Goal: Task Accomplishment & Management: Manage account settings

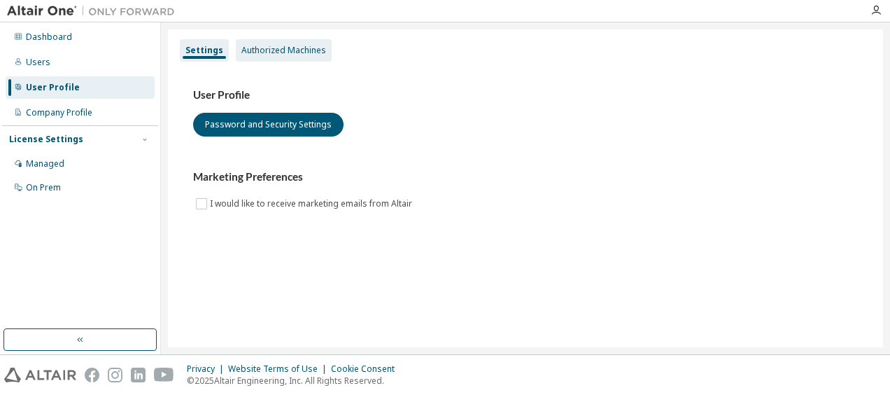
click at [279, 53] on div "Authorized Machines" at bounding box center [283, 50] width 85 height 11
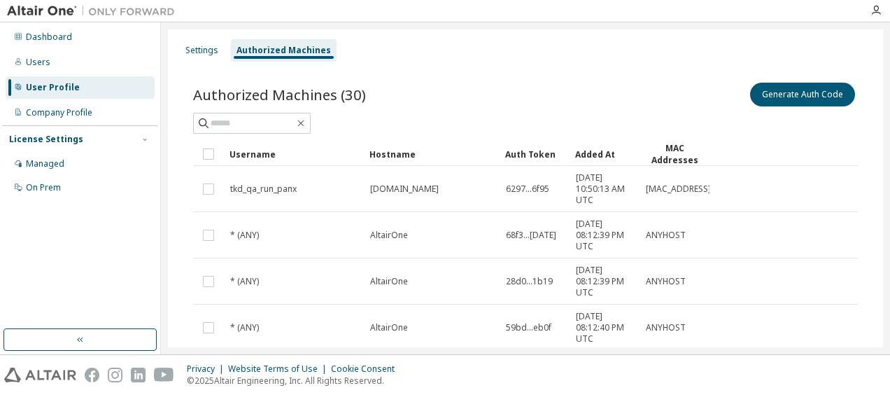
click at [104, 48] on div "Dashboard Users User Profile Company Profile License Settings Managed On Prem" at bounding box center [80, 112] width 156 height 176
click at [78, 73] on div "Users" at bounding box center [80, 62] width 149 height 22
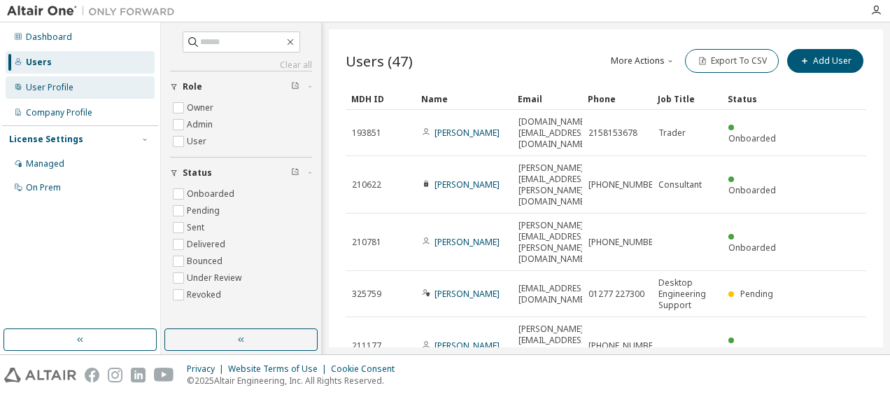
click at [81, 85] on div "User Profile" at bounding box center [80, 87] width 149 height 22
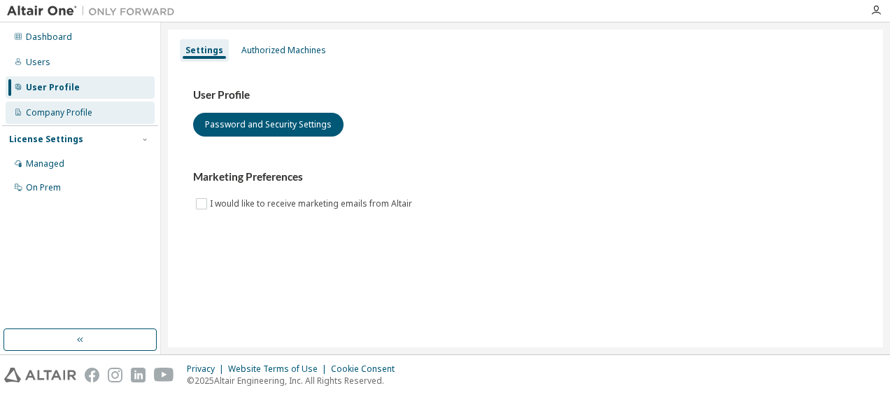
click at [83, 113] on div "Company Profile" at bounding box center [59, 112] width 66 height 11
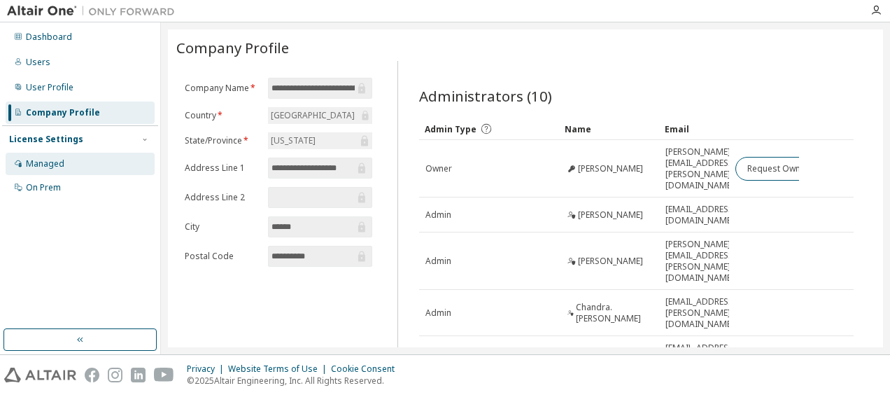
click at [81, 171] on div "Managed" at bounding box center [80, 164] width 149 height 22
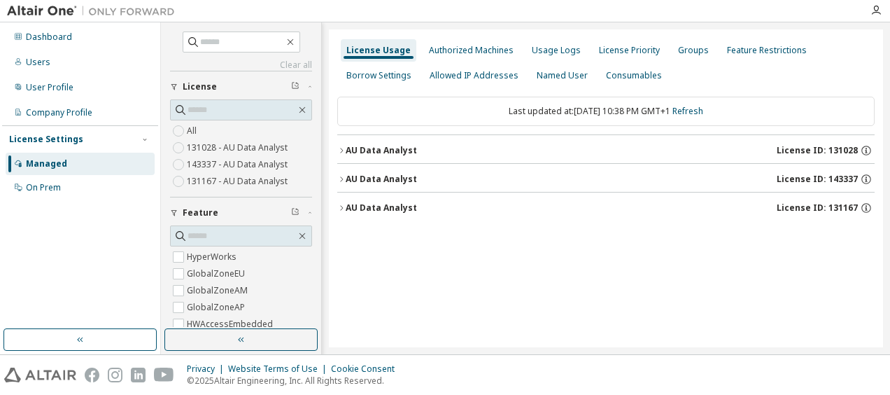
click at [459, 155] on div "AU Data Analyst License ID: 131028" at bounding box center [610, 150] width 529 height 13
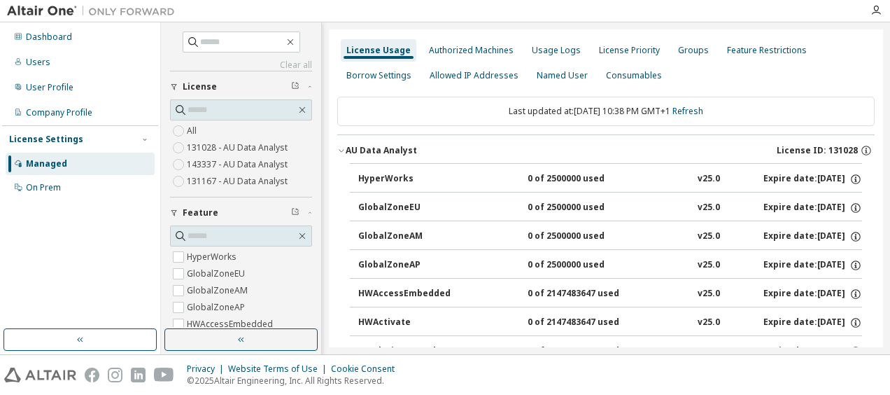
click at [459, 155] on div "AU Data Analyst License ID: 131028" at bounding box center [610, 150] width 529 height 13
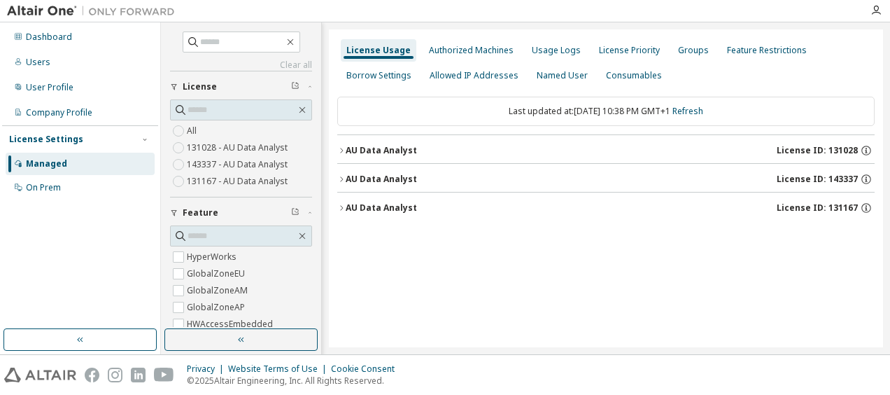
click at [439, 204] on div "AU Data Analyst License ID: 131167" at bounding box center [610, 207] width 529 height 13
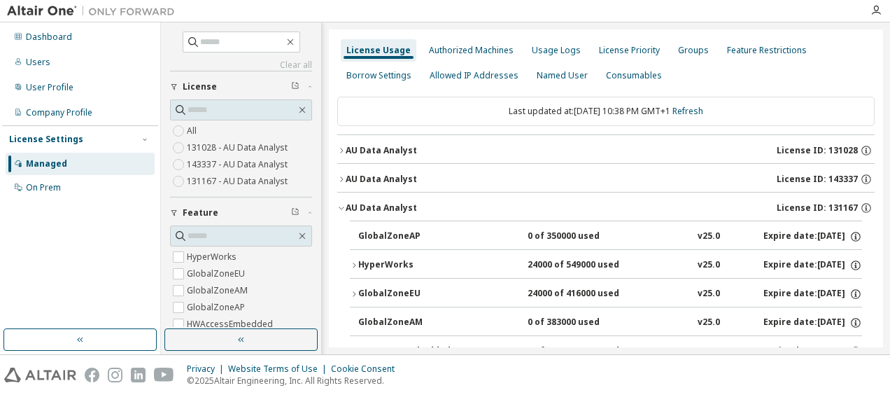
click at [439, 204] on div "AU Data Analyst License ID: 131167" at bounding box center [610, 207] width 529 height 13
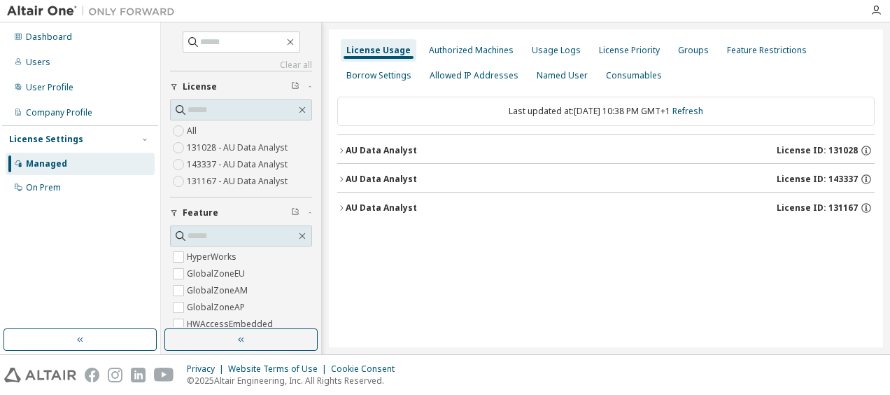
click at [439, 204] on div "AU Data Analyst License ID: 131167" at bounding box center [610, 207] width 529 height 13
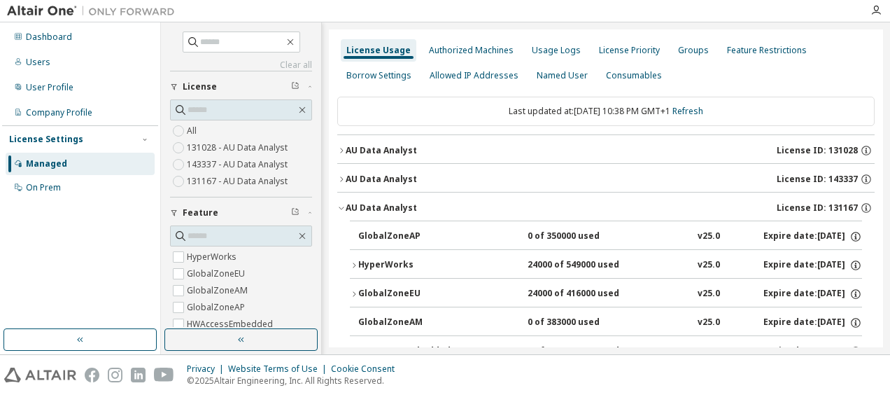
scroll to position [76, 0]
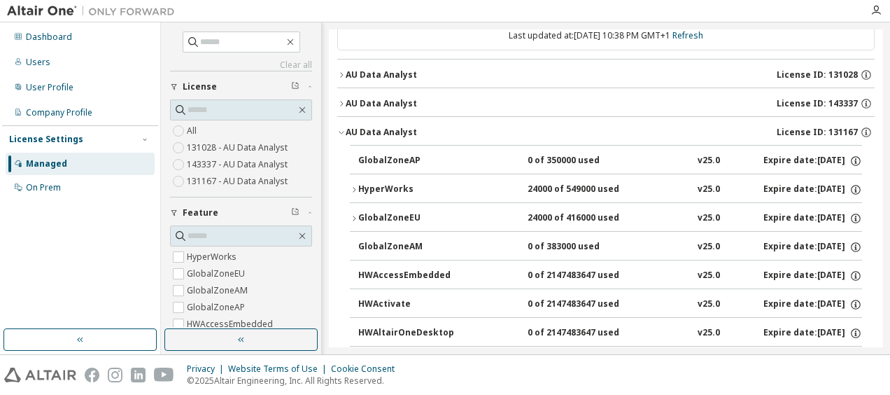
click at [386, 188] on div "HyperWorks" at bounding box center [421, 189] width 126 height 13
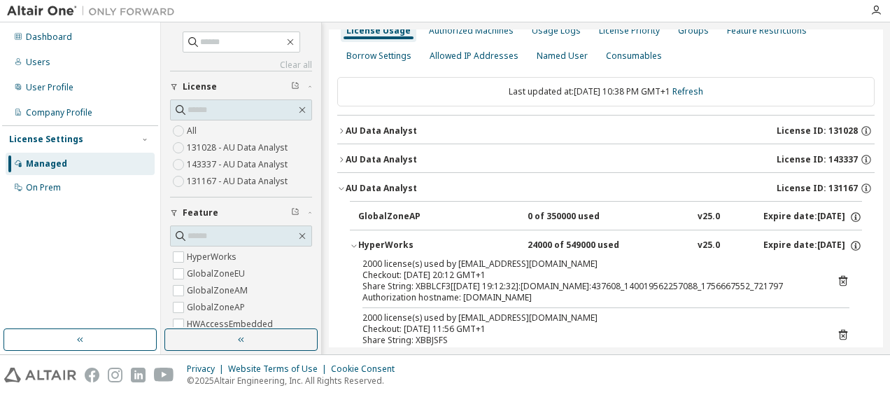
scroll to position [127, 0]
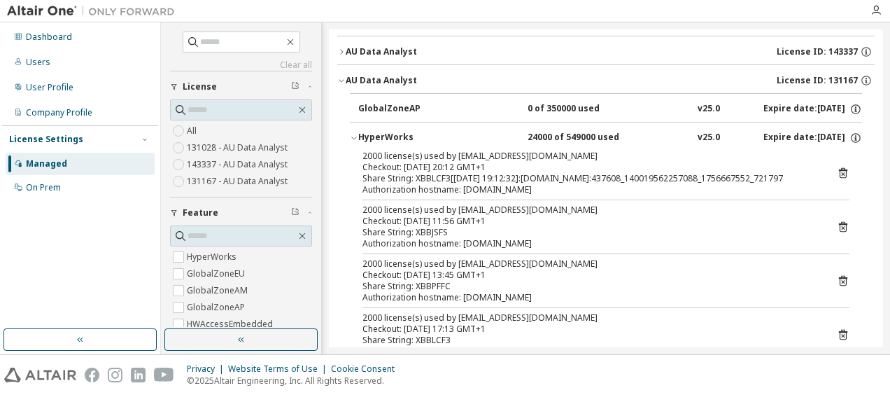
click at [404, 124] on button "HyperWorks 24000 of 549000 used v25.0 Expire date: 2026-03-20" at bounding box center [606, 137] width 512 height 31
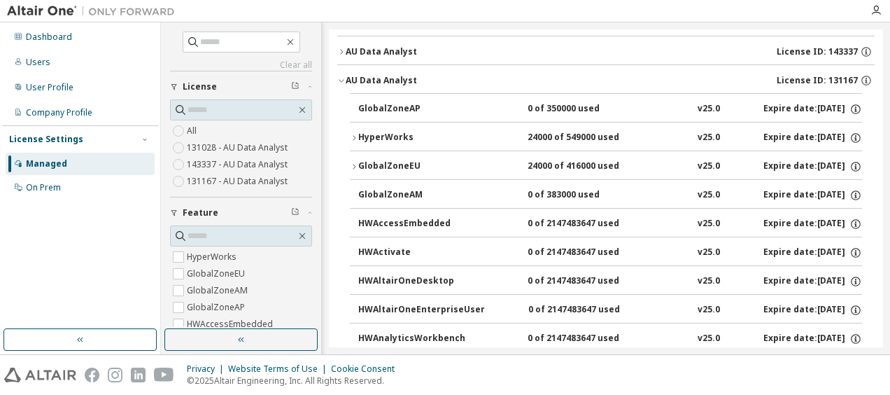
click at [398, 132] on div "HyperWorks" at bounding box center [421, 138] width 126 height 13
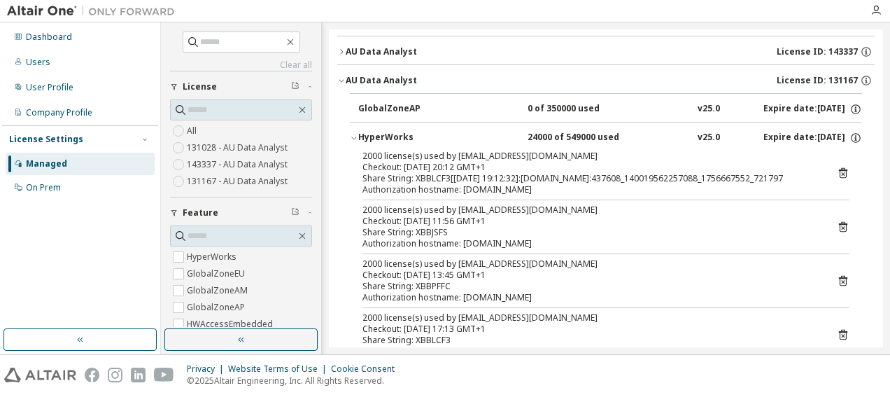
click at [398, 132] on div "HyperWorks" at bounding box center [421, 138] width 126 height 13
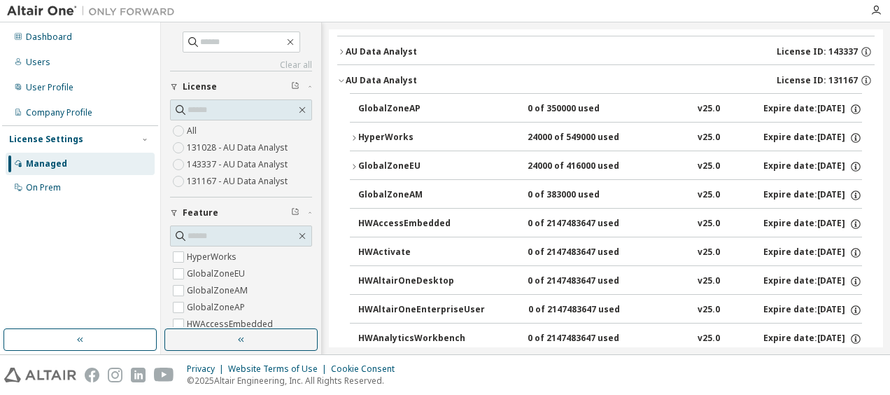
drag, startPoint x: 885, startPoint y: 89, endPoint x: 883, endPoint y: 117, distance: 28.1
click at [883, 117] on div "Clear all Collapse on share string Only used licenses Only my usage Feature Hyp…" at bounding box center [525, 188] width 729 height 332
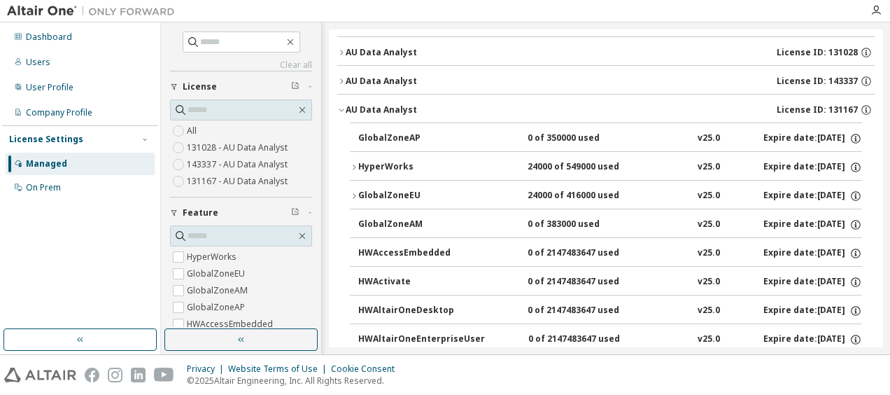
scroll to position [0, 0]
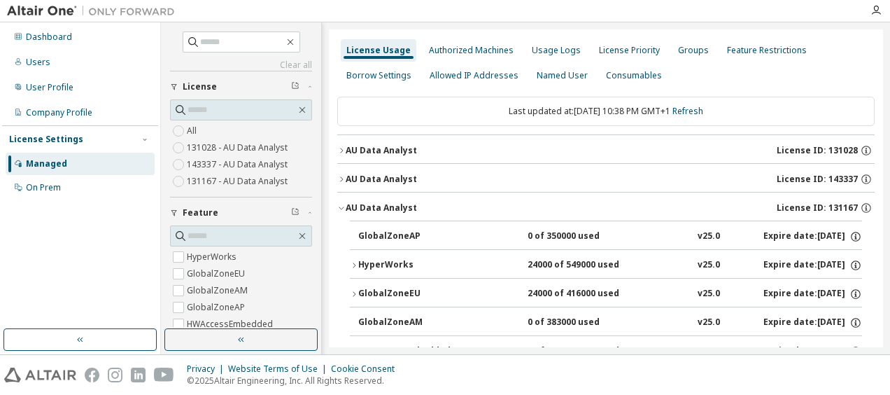
click at [387, 206] on div "AU Data Analyst" at bounding box center [381, 207] width 71 height 11
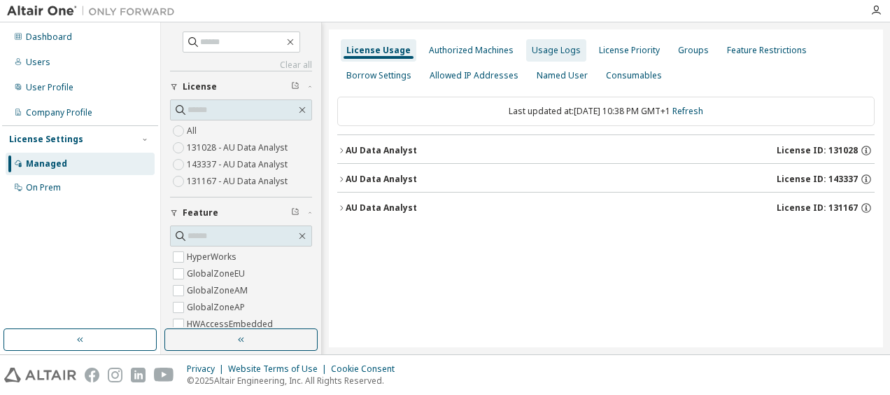
click at [563, 59] on div "Usage Logs" at bounding box center [556, 50] width 60 height 22
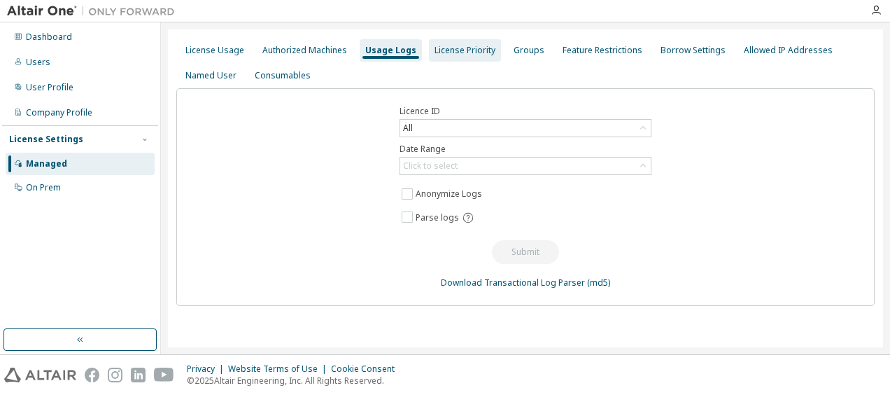
click at [458, 46] on div "License Priority" at bounding box center [464, 50] width 61 height 11
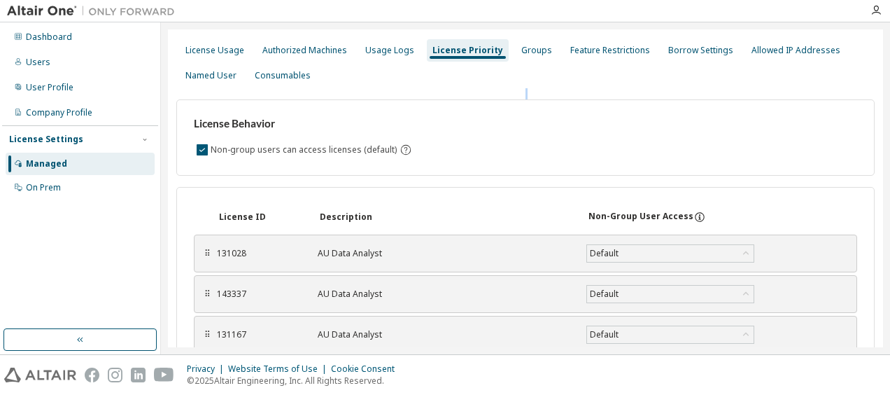
drag, startPoint x: 889, startPoint y: 99, endPoint x: 892, endPoint y: 115, distance: 17.0
click at [889, 115] on html "Dashboard Users User Profile Company Profile License Settings Managed On Prem L…" at bounding box center [445, 197] width 890 height 395
click at [387, 41] on div "Usage Logs" at bounding box center [390, 50] width 60 height 22
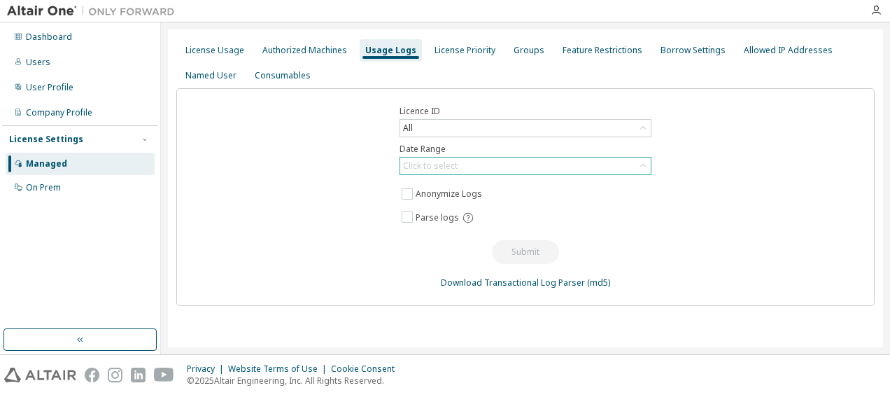
click at [480, 158] on div "Click to select" at bounding box center [525, 165] width 250 height 17
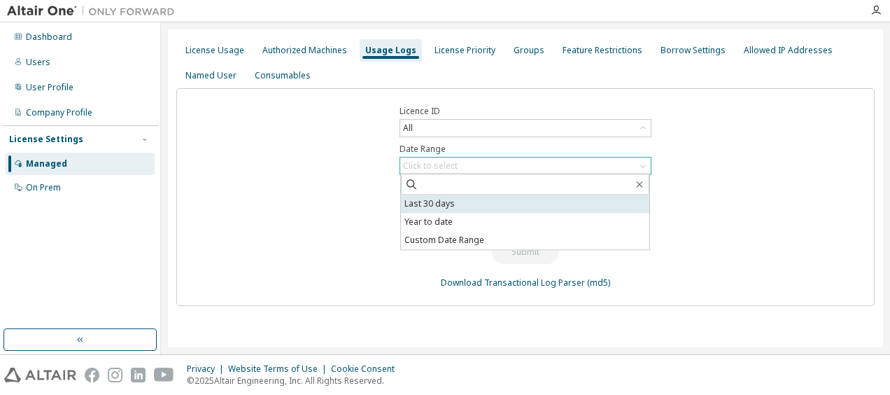
click at [482, 204] on li "Last 30 days" at bounding box center [525, 204] width 248 height 18
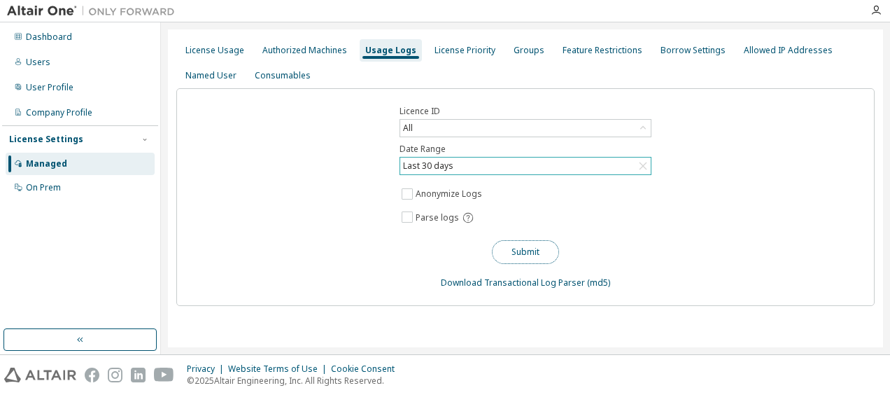
click at [502, 243] on button "Submit" at bounding box center [525, 252] width 67 height 24
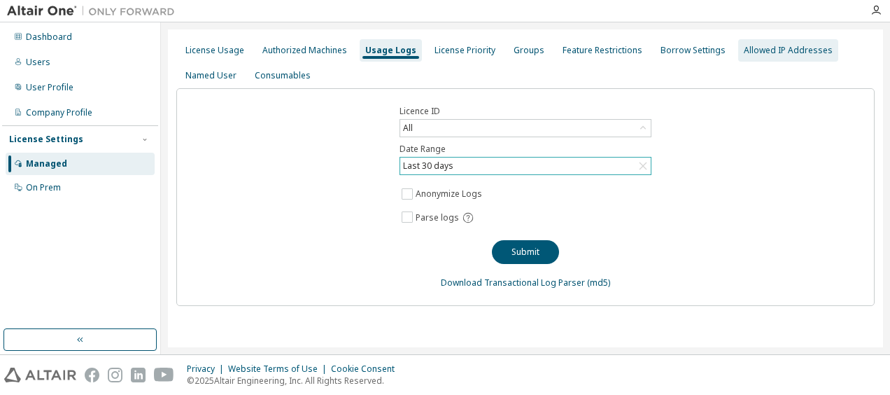
click at [762, 46] on div "Allowed IP Addresses" at bounding box center [788, 50] width 89 height 11
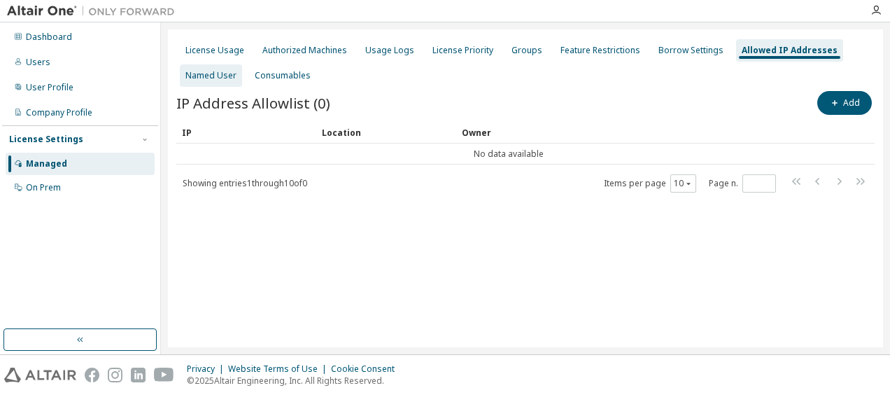
click at [204, 75] on div "Named User" at bounding box center [210, 75] width 51 height 11
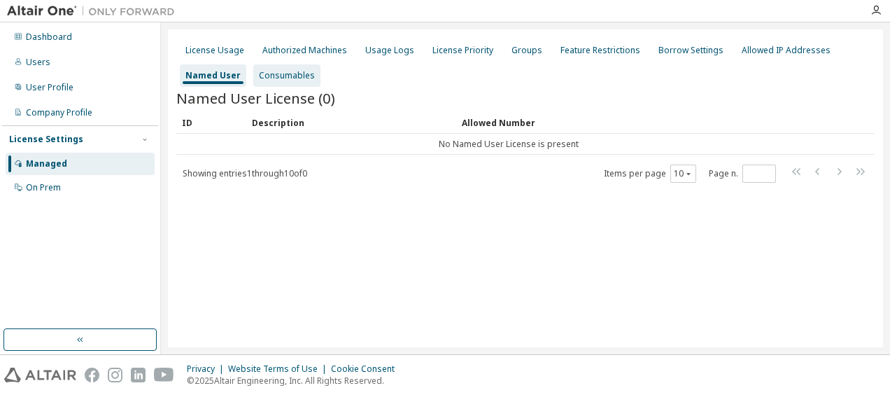
click at [260, 79] on div "Consumables" at bounding box center [287, 75] width 56 height 11
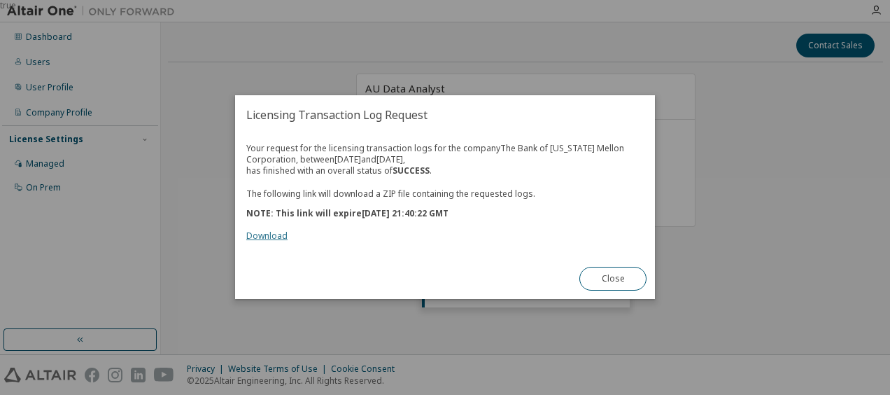
click at [280, 234] on link "Download" at bounding box center [266, 236] width 41 height 12
click at [177, 52] on div "true" at bounding box center [445, 197] width 890 height 395
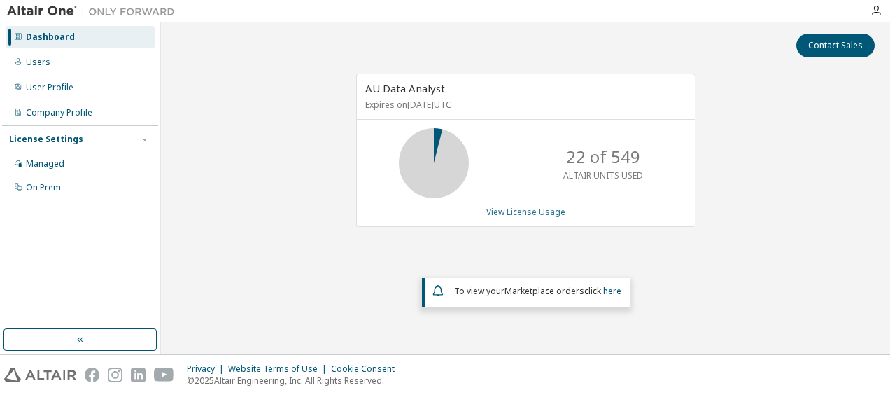
click at [501, 211] on link "View License Usage" at bounding box center [525, 212] width 79 height 12
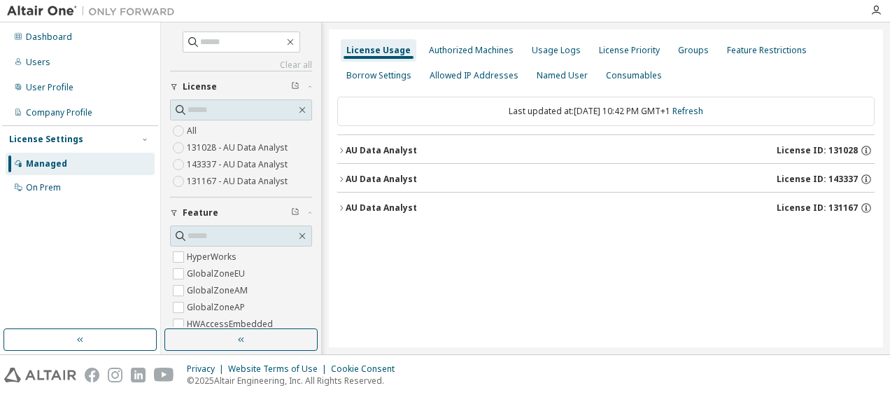
click at [430, 211] on div "AU Data Analyst License ID: 131167" at bounding box center [610, 207] width 529 height 13
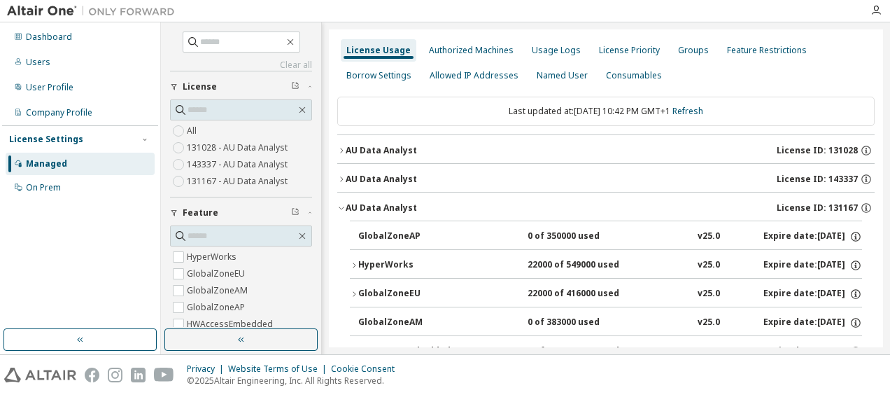
click at [402, 206] on div "AU Data Analyst" at bounding box center [381, 207] width 71 height 11
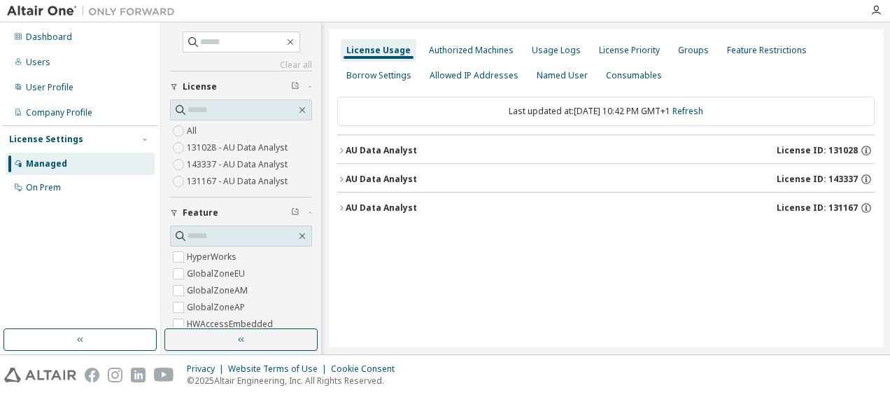
click at [410, 181] on div "AU Data Analyst" at bounding box center [381, 179] width 71 height 11
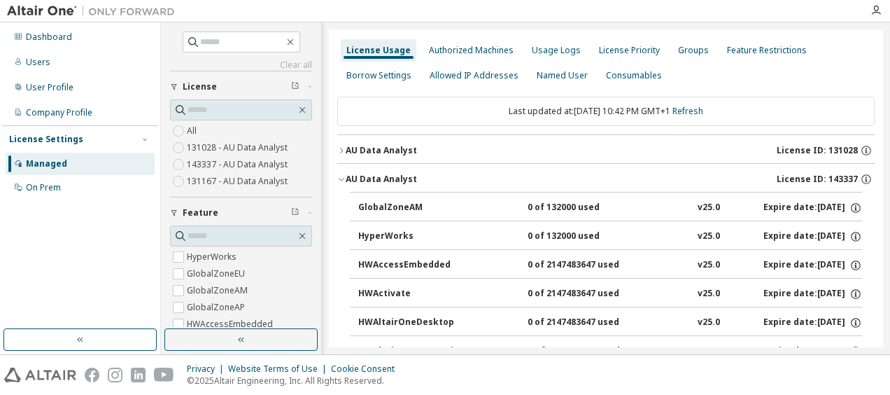
click at [410, 181] on div "AU Data Analyst" at bounding box center [381, 179] width 71 height 11
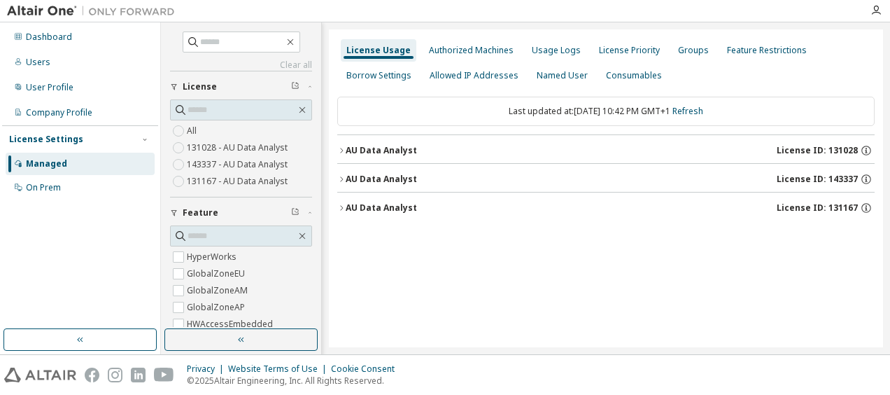
click at [396, 199] on button "AU Data Analyst License ID: 131167" at bounding box center [605, 207] width 537 height 31
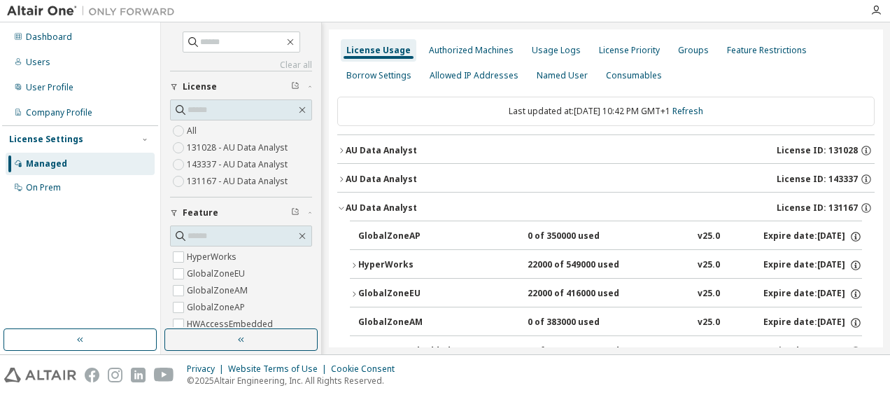
click at [396, 199] on button "AU Data Analyst License ID: 131167" at bounding box center [605, 207] width 537 height 31
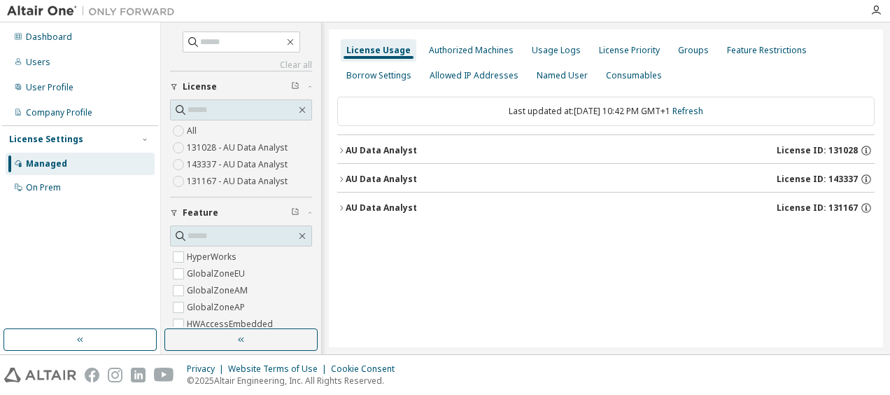
click at [399, 164] on button "AU Data Analyst License ID: 143337" at bounding box center [605, 179] width 537 height 31
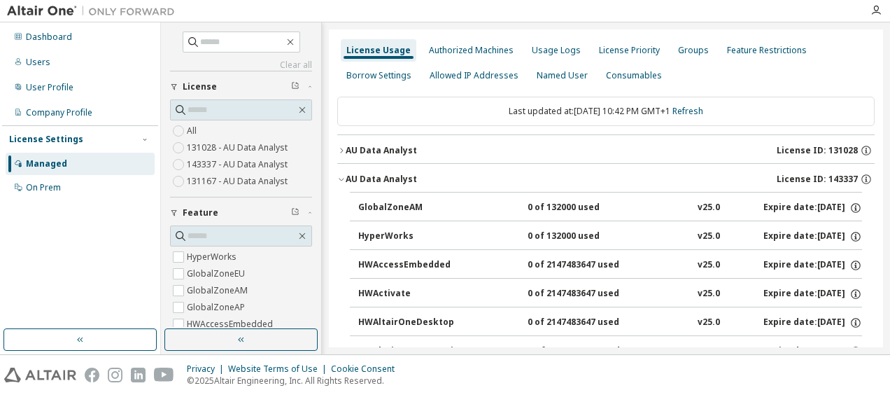
click at [402, 157] on button "AU Data Analyst License ID: 131028" at bounding box center [605, 150] width 537 height 31
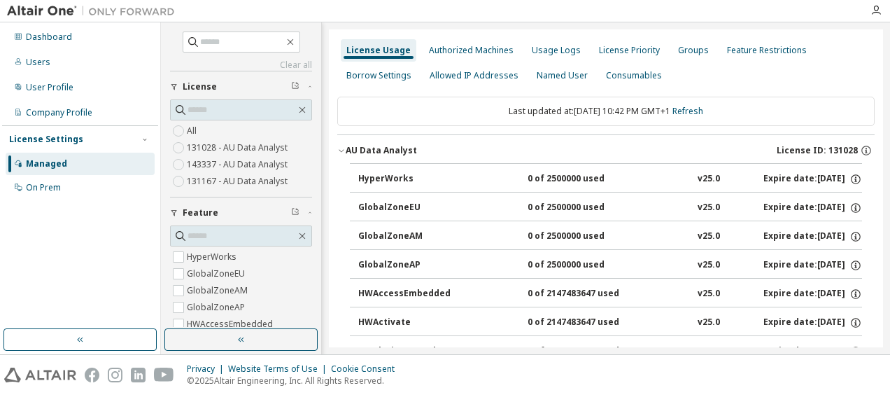
drag, startPoint x: 390, startPoint y: 180, endPoint x: 406, endPoint y: 125, distance: 57.4
click at [386, 150] on div "AU Data Analyst" at bounding box center [381, 150] width 71 height 11
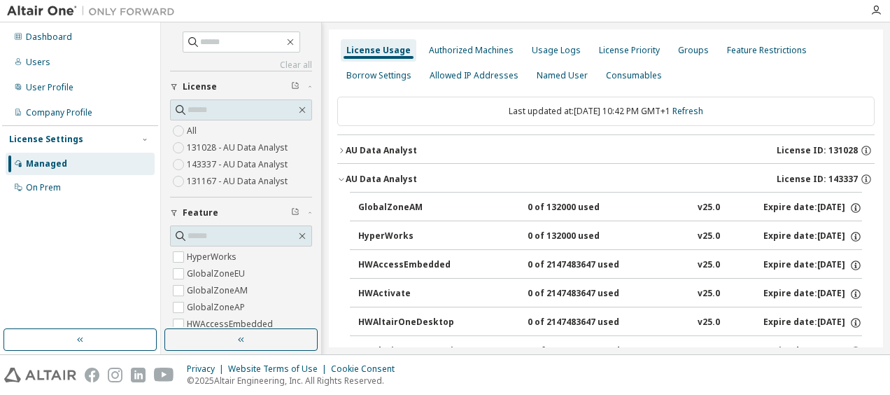
click at [355, 171] on button "AU Data Analyst License ID: 143337" at bounding box center [605, 179] width 537 height 31
